Goal: Information Seeking & Learning: Understand process/instructions

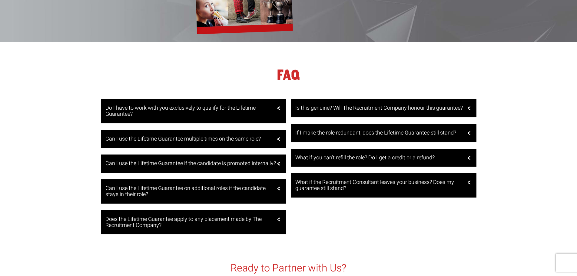
scroll to position [1180, 0]
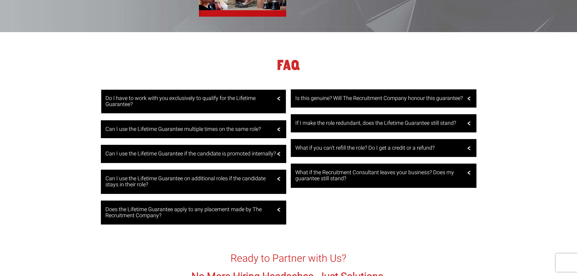
click at [278, 101] on div "Do I have to work with you exclusively to qualify for the Lifetime Guarantee?" at bounding box center [194, 101] width 186 height 24
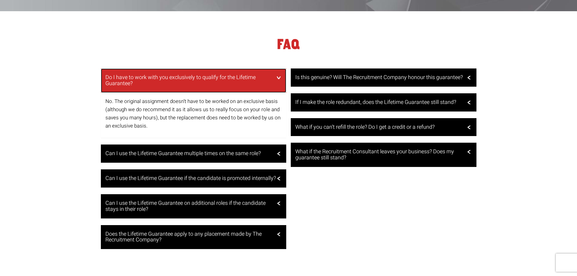
scroll to position [1211, 0]
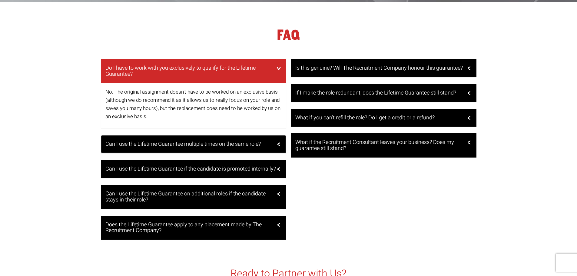
click at [278, 149] on div "Can I use the Lifetime Guarantee multiple times on the same role?" at bounding box center [194, 144] width 186 height 18
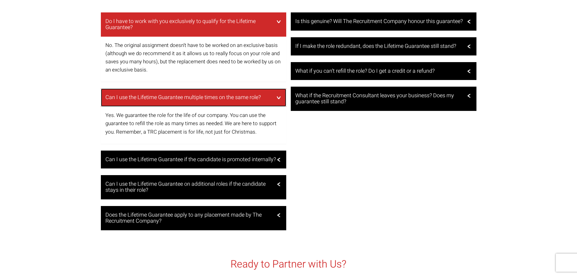
scroll to position [1271, 0]
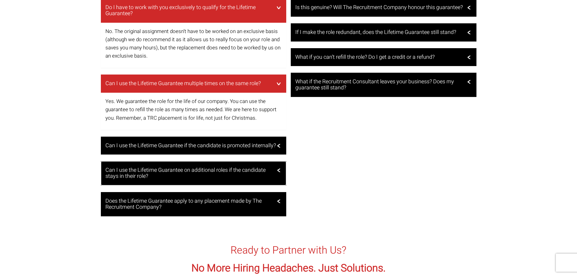
click at [279, 179] on div "Can I use the Lifetime Guarantee on additional roles if the candidate stays in …" at bounding box center [194, 173] width 186 height 24
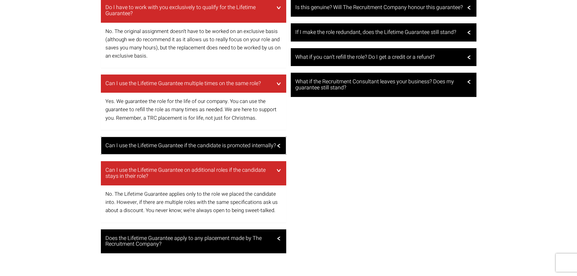
click at [275, 148] on h3 "Can I use the Lifetime Guarantee if the candidate is promoted internally?" at bounding box center [192, 146] width 175 height 6
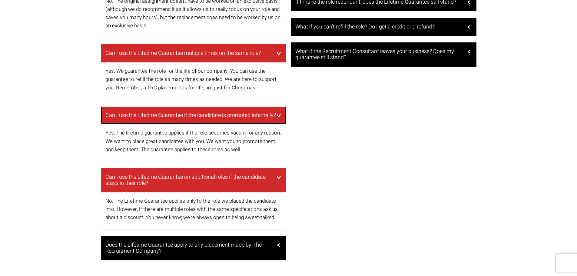
scroll to position [1332, 0]
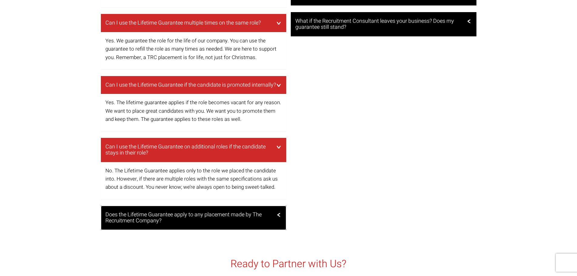
click at [277, 222] on h3 "Does the Lifetime Guarantee apply to any placement made by The Recruitment Comp…" at bounding box center [192, 218] width 175 height 12
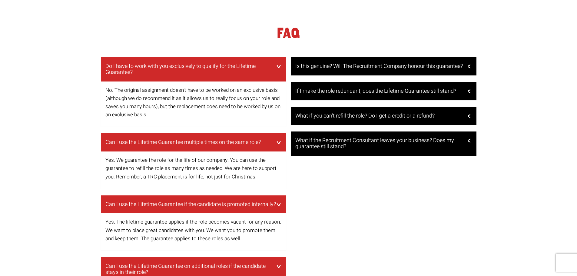
scroll to position [1211, 0]
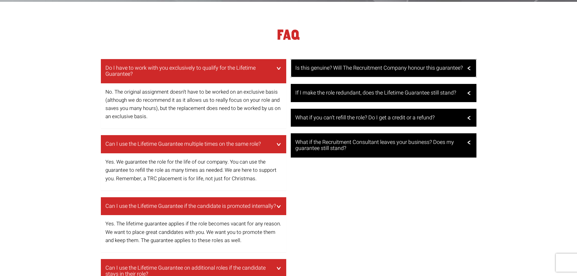
click at [334, 71] on h3 "Is this genuine? Will The Recruitment Company honour this guarantee?" at bounding box center [382, 68] width 175 height 6
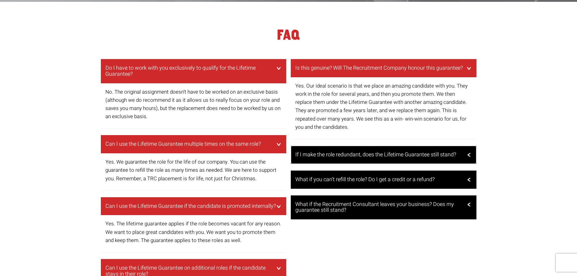
click at [342, 153] on h3 "If I make the role redundant, does the Lifetime Guarantee still stand?" at bounding box center [382, 155] width 175 height 6
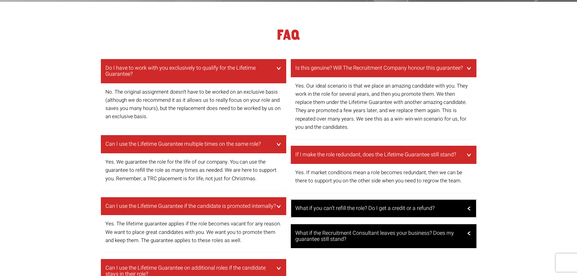
click at [343, 204] on div "What if you can’t refill the role? Do I get a credit or a refund?" at bounding box center [384, 208] width 186 height 18
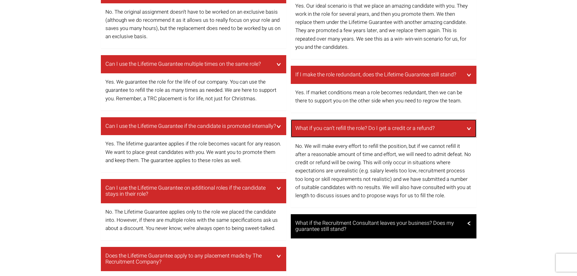
scroll to position [1301, 0]
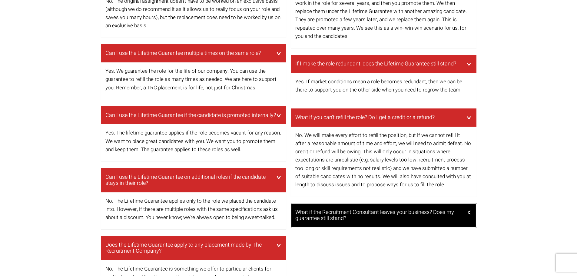
click at [347, 215] on h3 "What if the Recruitment Consultant leaves your business? Does my guarantee stil…" at bounding box center [382, 215] width 175 height 12
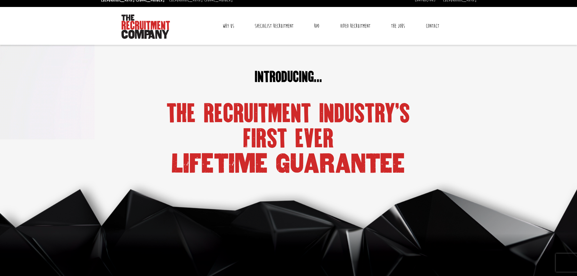
scroll to position [0, 0]
